Goal: Find specific page/section: Find specific page/section

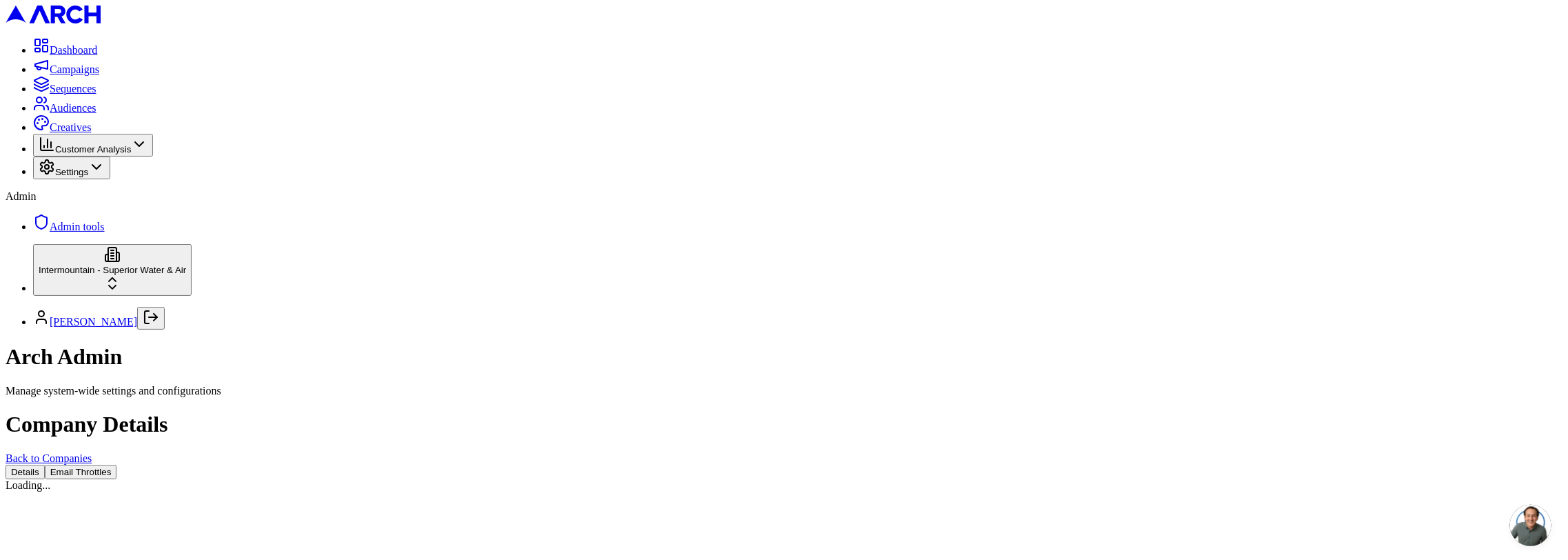
click at [117, 465] on button "Email Throttles" at bounding box center [81, 472] width 72 height 14
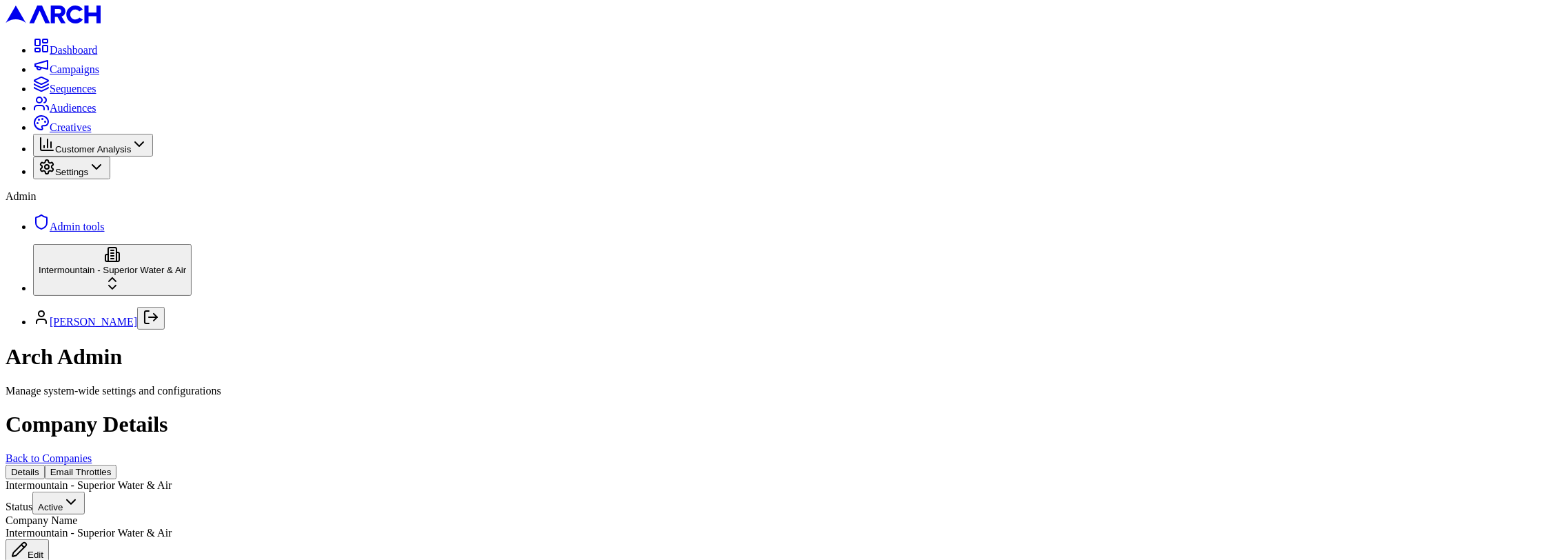
drag, startPoint x: 306, startPoint y: 138, endPoint x: 323, endPoint y: 138, distance: 17.0
click at [117, 465] on button "Email Throttles" at bounding box center [81, 472] width 72 height 14
